Goal: Complete application form

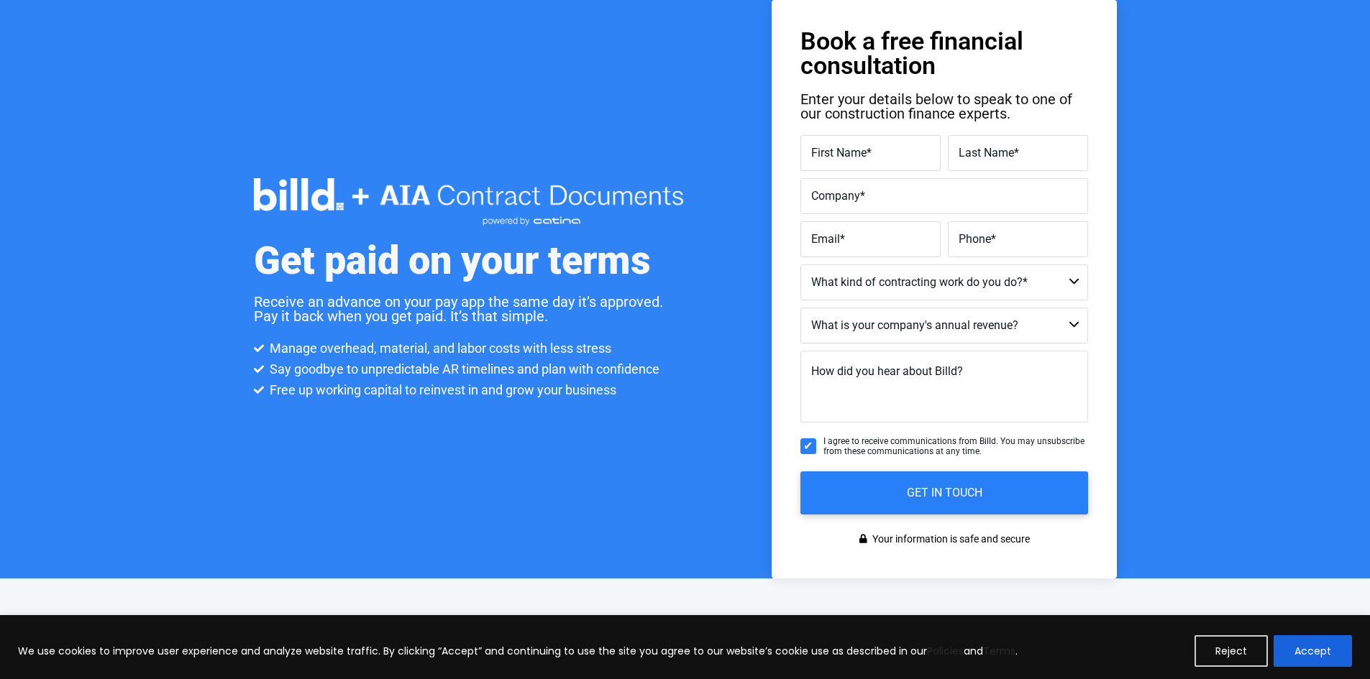
click at [822, 152] on span "First Name" at bounding box center [838, 153] width 55 height 14
click at [822, 152] on input "First Name *" at bounding box center [870, 153] width 140 height 36
type input "[PERSON_NAME]"
click at [964, 147] on span "Last Name" at bounding box center [985, 153] width 55 height 14
click at [964, 147] on input "Last Name *" at bounding box center [1018, 153] width 140 height 36
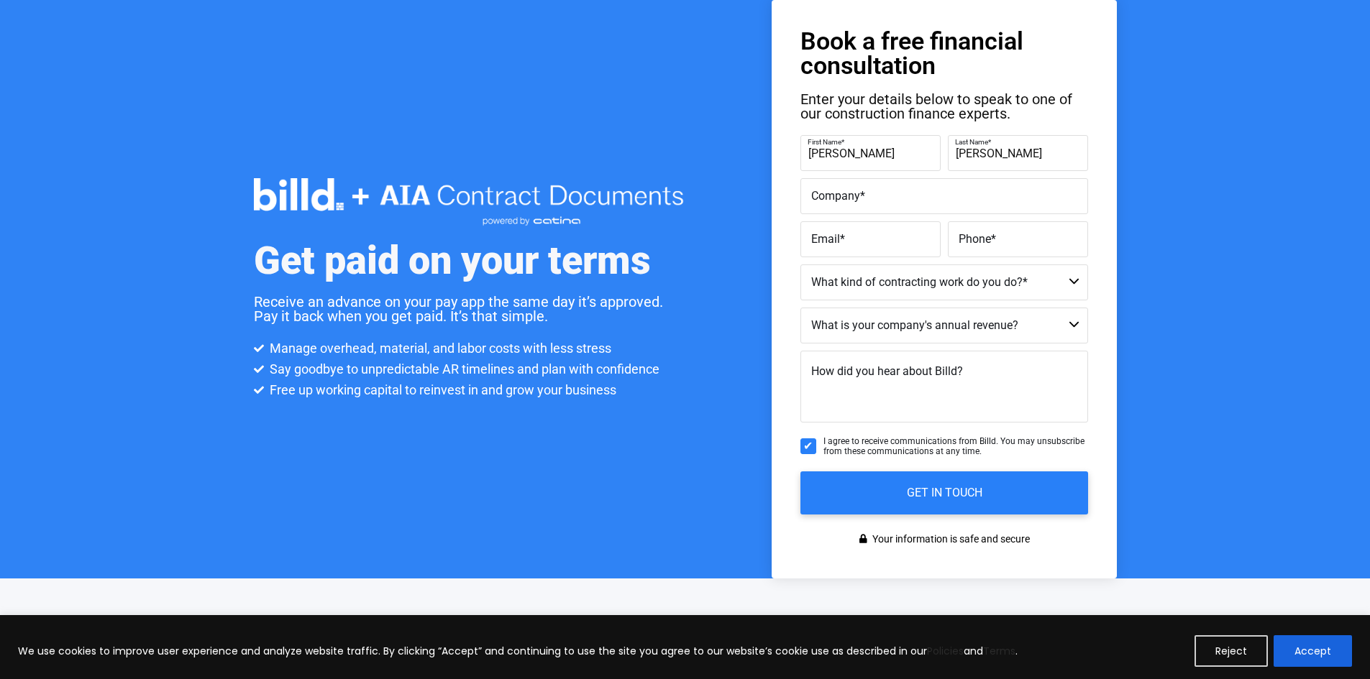
type input "[PERSON_NAME]"
click at [848, 196] on span "Company" at bounding box center [835, 196] width 49 height 14
click at [848, 196] on input "Company *" at bounding box center [944, 196] width 288 height 36
type input "Level One Concrete, Inc."
click at [825, 247] on label "Email *" at bounding box center [870, 239] width 119 height 21
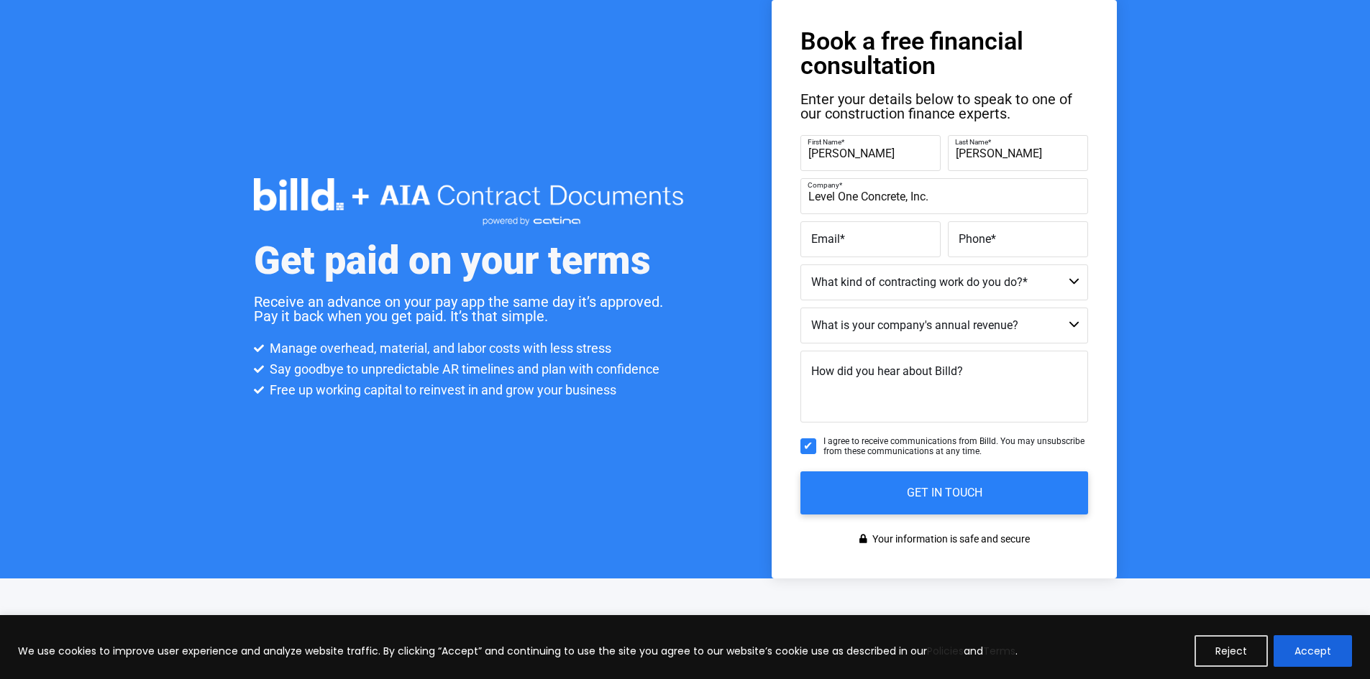
click at [825, 247] on input "Email *" at bounding box center [870, 239] width 140 height 36
type input "[EMAIL_ADDRESS][DOMAIN_NAME]"
click at [1044, 234] on label "Phone *" at bounding box center [1016, 229] width 122 height 21
click at [1044, 234] on input "[PHONE_NUMBER]" at bounding box center [1018, 239] width 140 height 36
drag, startPoint x: 1038, startPoint y: 234, endPoint x: 938, endPoint y: 239, distance: 100.1
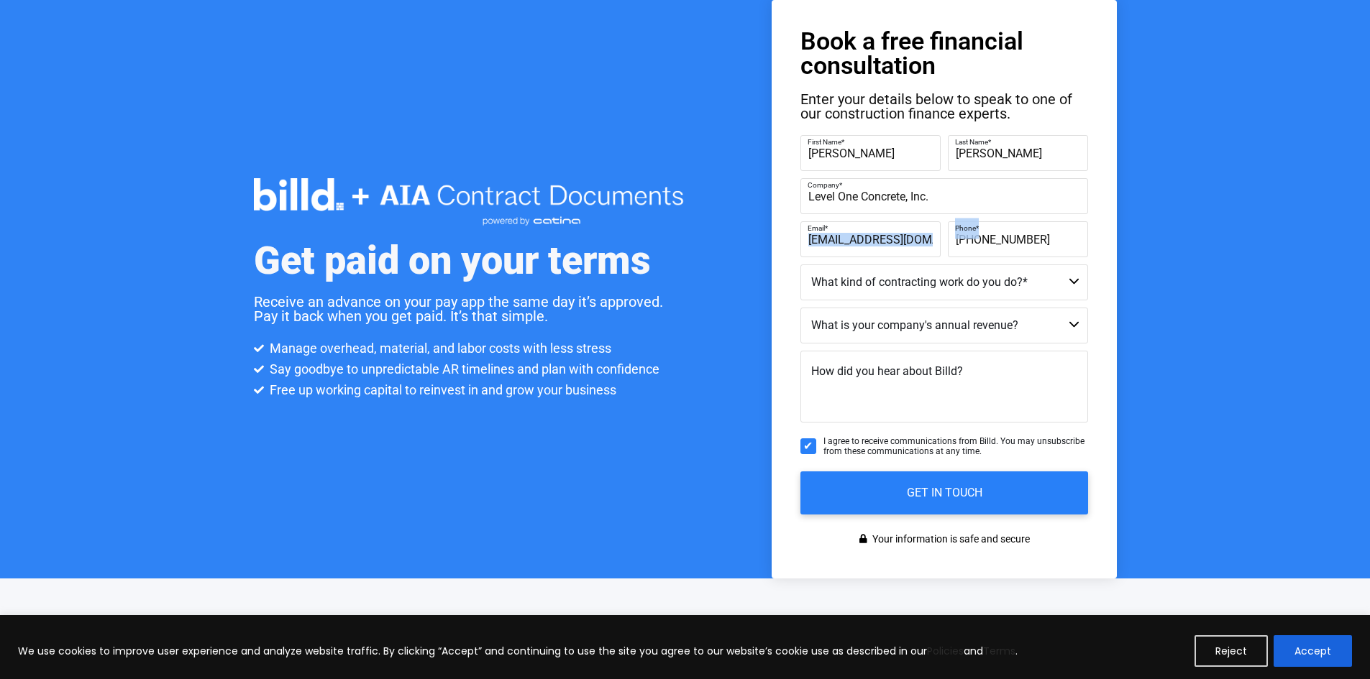
click at [938, 239] on fieldset "Email * [EMAIL_ADDRESS][DOMAIN_NAME] Phone * [PHONE_NUMBER]" at bounding box center [944, 239] width 288 height 36
click at [990, 240] on input "[PHONE_NUMBER]" at bounding box center [1018, 239] width 140 height 36
drag, startPoint x: 960, startPoint y: 239, endPoint x: 1028, endPoint y: 236, distance: 68.4
click at [1028, 236] on label "Phone *" at bounding box center [1016, 229] width 122 height 21
click at [1028, 237] on label "Phone *" at bounding box center [1016, 229] width 122 height 21
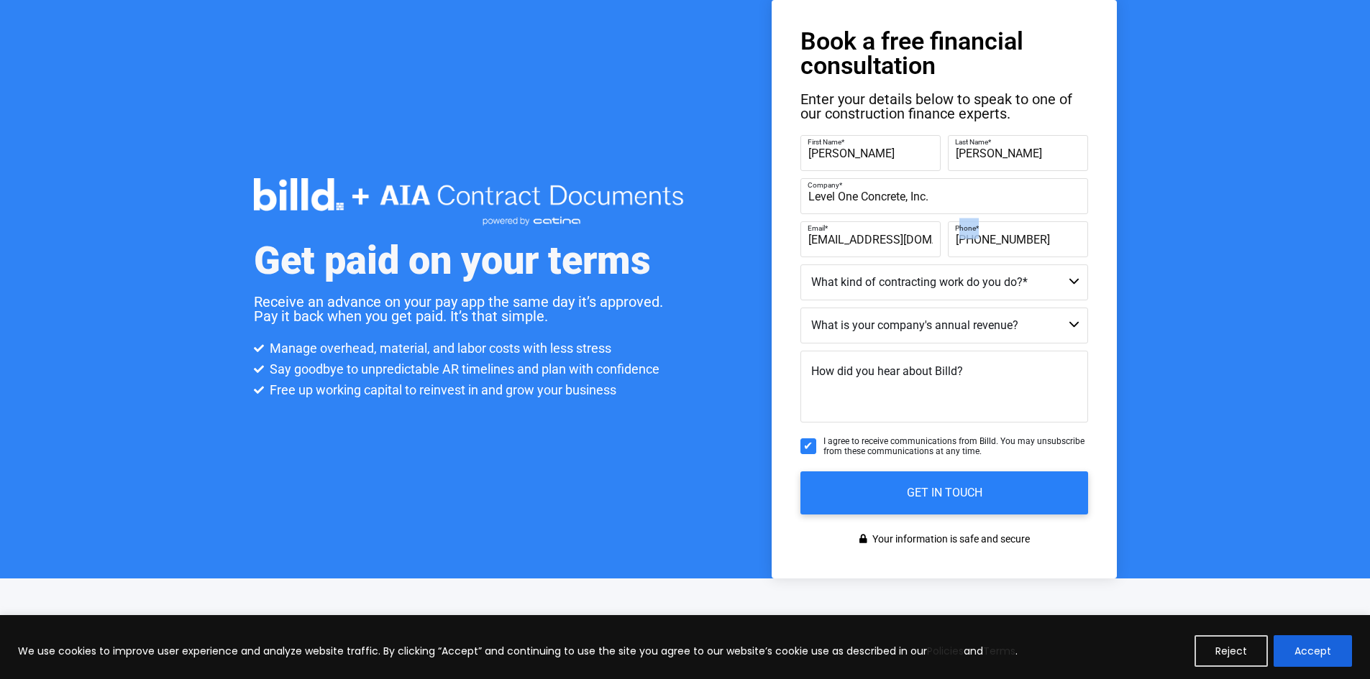
click at [1028, 237] on input "[PHONE_NUMBER]" at bounding box center [1018, 239] width 140 height 36
click at [1038, 238] on label "Phone *" at bounding box center [1016, 229] width 122 height 21
click at [1038, 238] on input "[PHONE_NUMBER]" at bounding box center [1018, 239] width 140 height 36
type input "("
type input "[PHONE_NUMBER]"
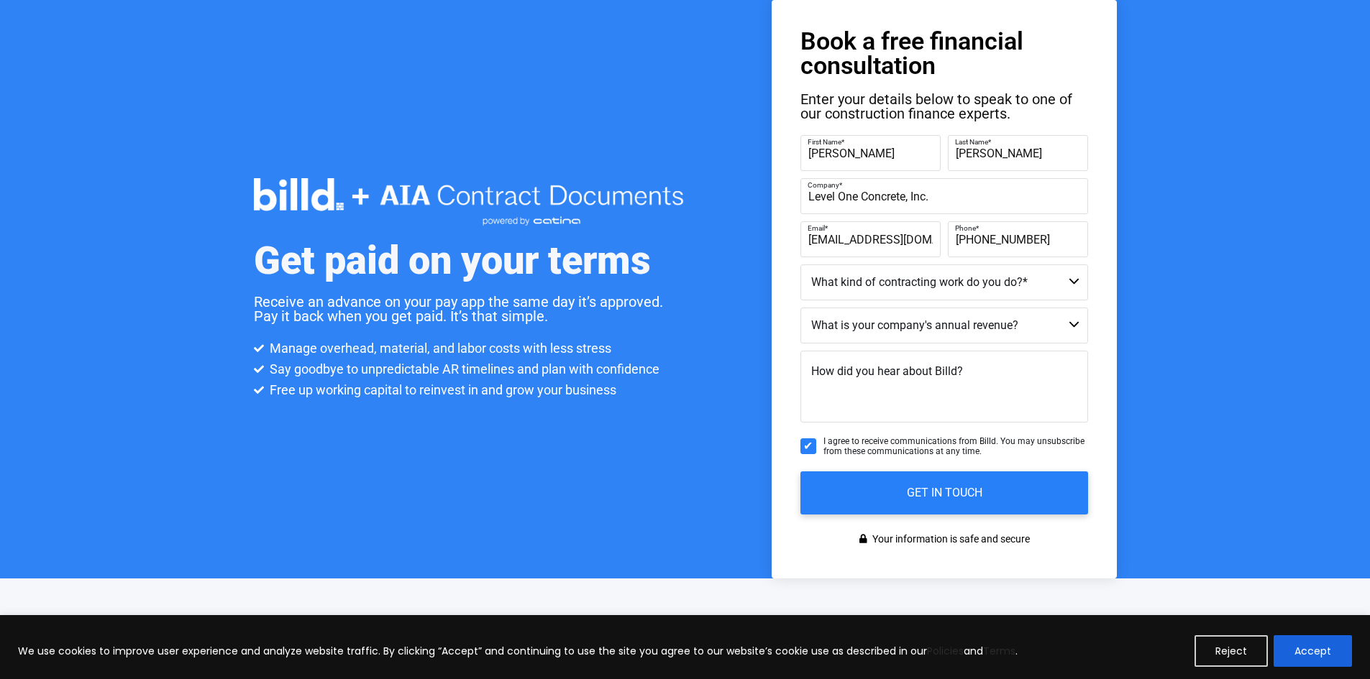
click at [1069, 283] on select "Residential Not a Contractor Commercial and Residential Commercial" at bounding box center [944, 283] width 288 height 36
select select "Commercial and Residential"
click at [800, 265] on select "Residential Not a Contractor Commercial and Residential Commercial" at bounding box center [944, 283] width 288 height 36
click at [1070, 322] on select "Less than $1M $1M - $2M $2M - $4M $4M - $8M $8M - $25M $25M - $40M $40M +" at bounding box center [944, 326] width 288 height 36
select select "$1M - $2M"
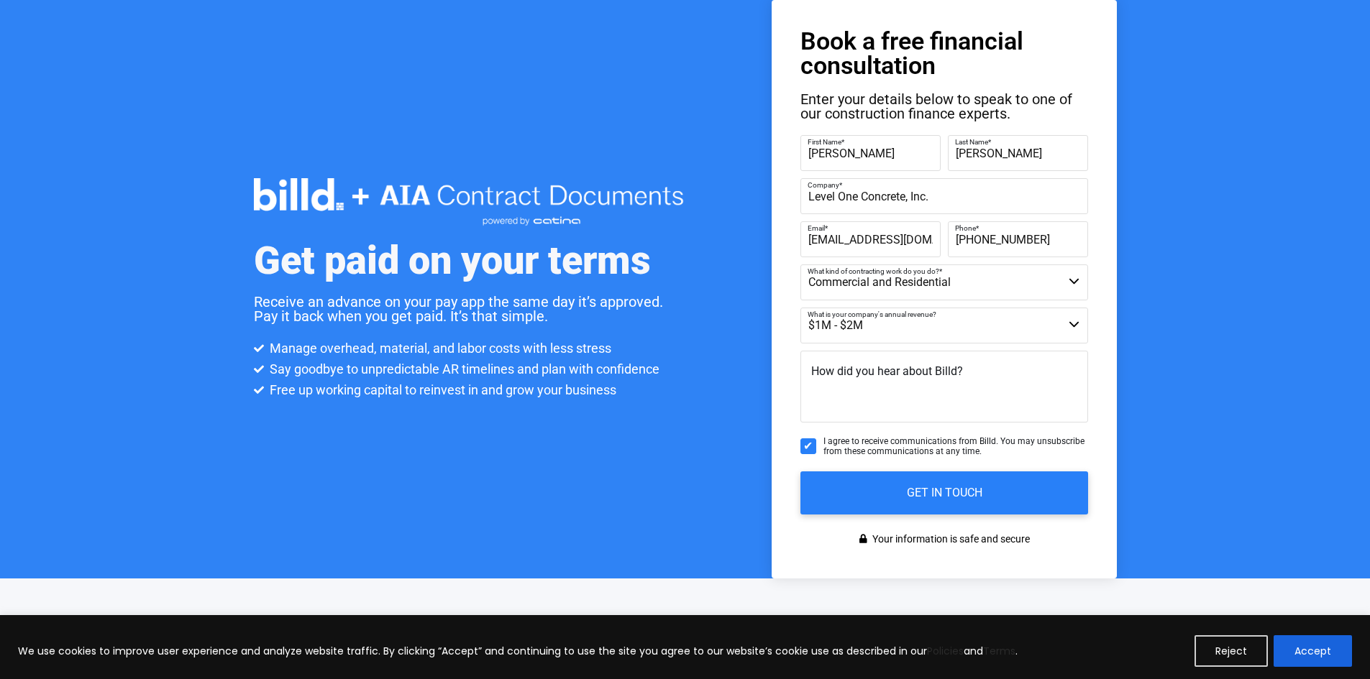
click at [800, 308] on select "Less than $1M $1M - $2M $2M - $4M $4M - $8M $8M - $25M $25M - $40M $40M +" at bounding box center [944, 326] width 288 height 36
click at [833, 368] on span "How did you hear about Billd?" at bounding box center [887, 372] width 152 height 14
click at [833, 368] on textarea "How did you hear about Billd?" at bounding box center [944, 387] width 288 height 72
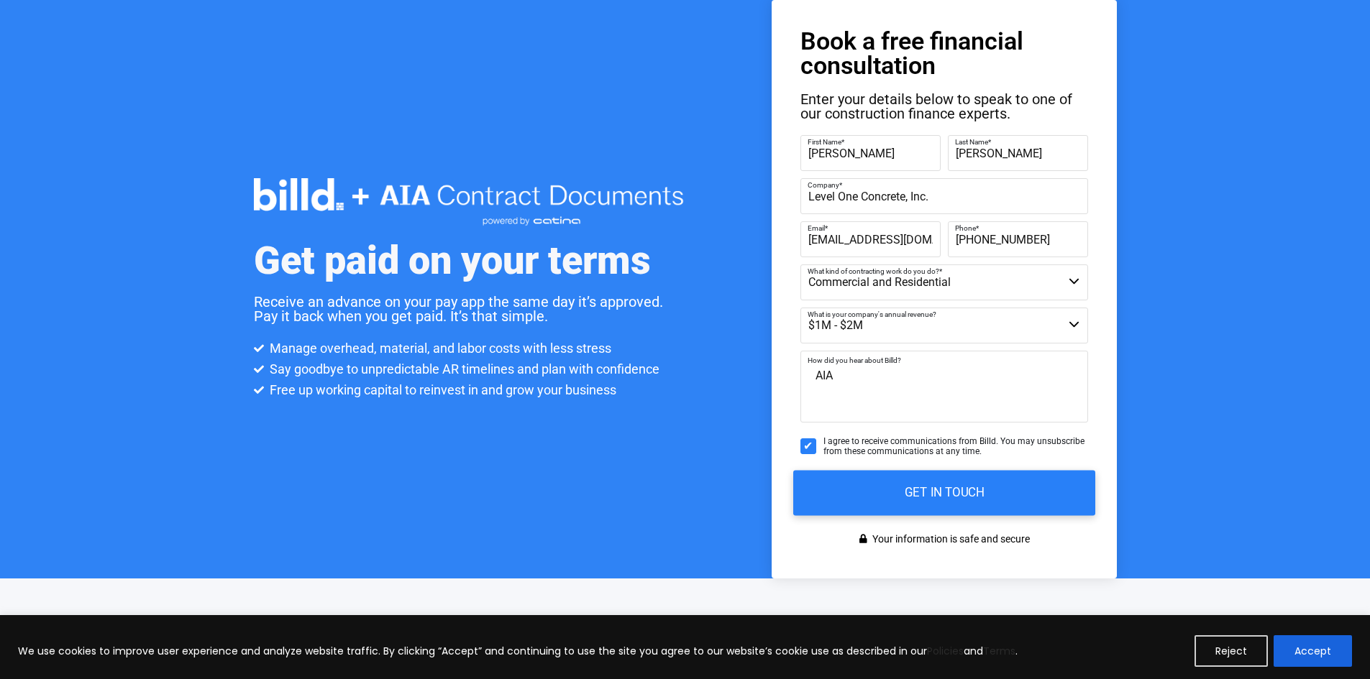
type textarea "AIA"
click at [939, 492] on input "GET IN TOUCH" at bounding box center [944, 492] width 302 height 45
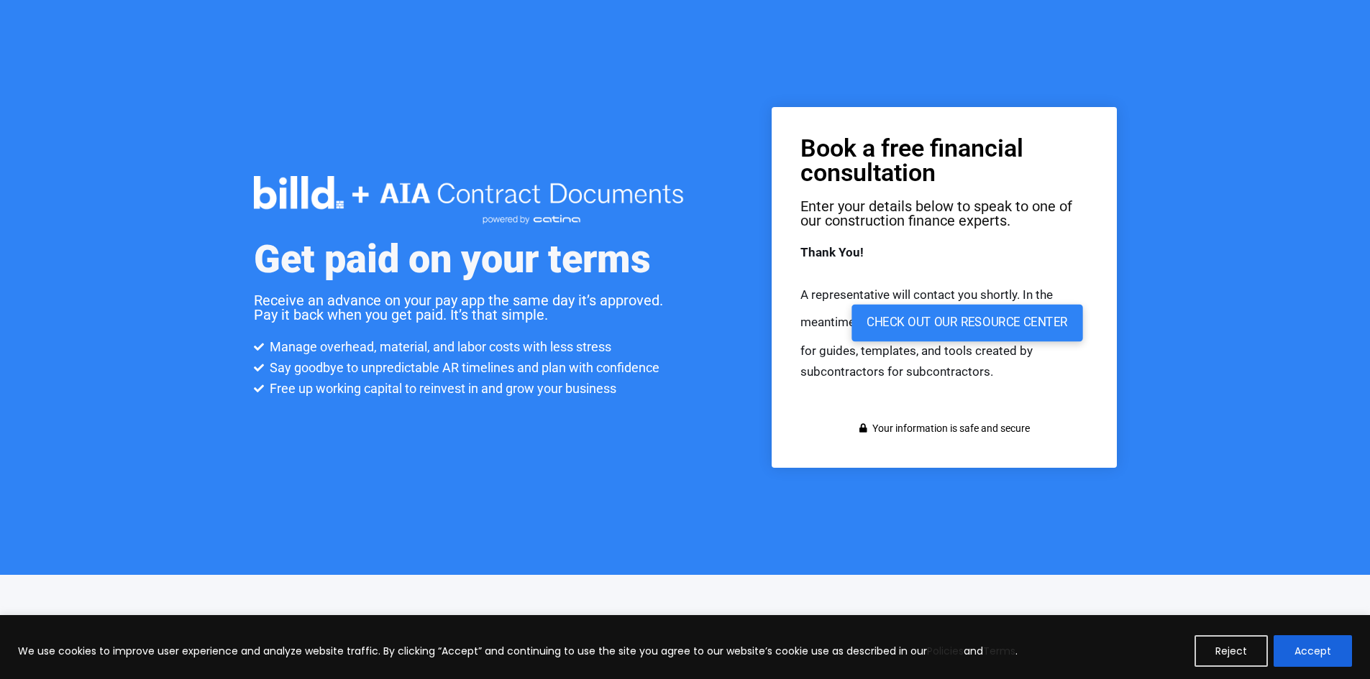
click at [962, 328] on link "check out our resource center" at bounding box center [966, 323] width 231 height 37
